Goal: Information Seeking & Learning: Learn about a topic

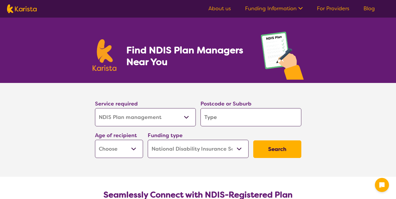
select select "NDIS Plan management"
select select "NDIS"
select select "NDIS Plan management"
select select "NDIS"
click at [240, 120] on input "search" at bounding box center [250, 117] width 101 height 18
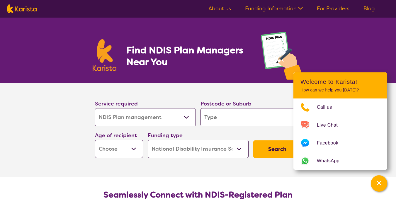
type input "4"
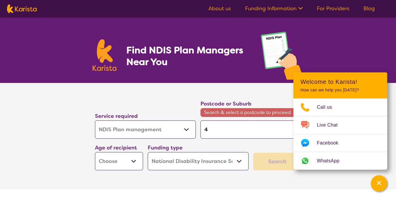
type input "42"
type input "421"
type input "4216"
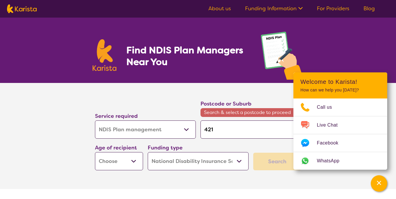
type input "4216"
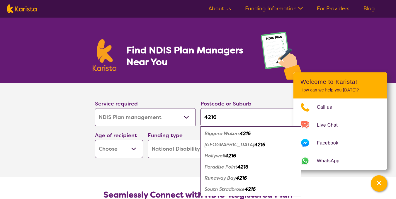
type input "4216"
click at [235, 134] on em "Biggera Waters" at bounding box center [221, 133] width 35 height 6
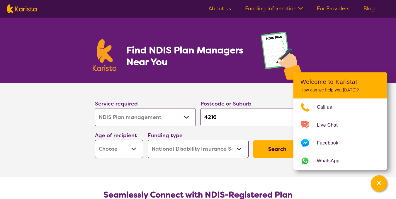
click at [128, 147] on select "Early Childhood - 0 to 9 Child - 10 to 11 Adolescent - 12 to 17 Adult - 18 to 6…" at bounding box center [119, 149] width 48 height 18
select select "AD"
click at [95, 140] on select "Early Childhood - 0 to 9 Child - 10 to 11 Adolescent - 12 to 17 Adult - 18 to 6…" at bounding box center [119, 149] width 48 height 18
select select "AD"
click at [271, 150] on button "Search" at bounding box center [277, 149] width 48 height 18
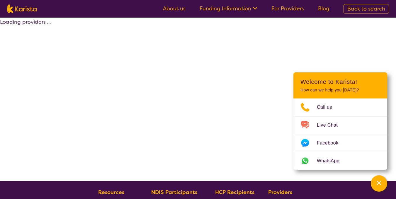
select select "by_score"
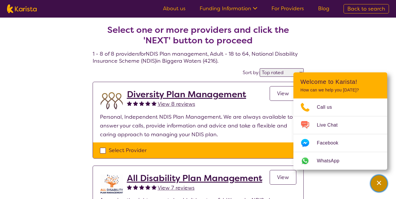
click at [378, 181] on icon "Channel Menu" at bounding box center [379, 183] width 6 height 6
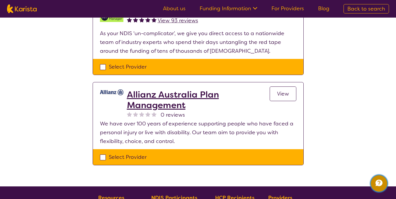
scroll to position [550, 0]
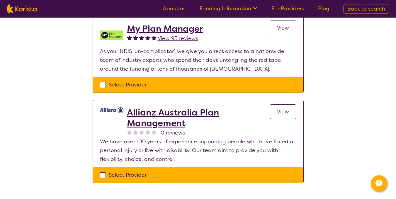
click at [286, 114] on span "View" at bounding box center [283, 111] width 12 height 7
